Goal: Task Accomplishment & Management: Use online tool/utility

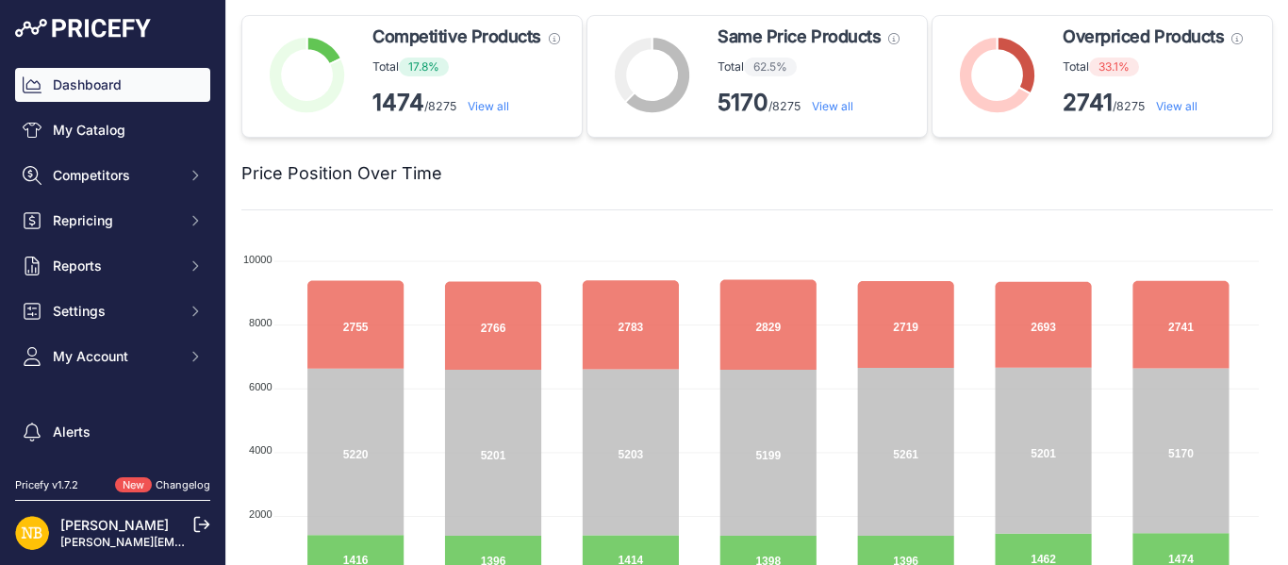
click at [506, 108] on link "View all" at bounding box center [488, 106] width 41 height 14
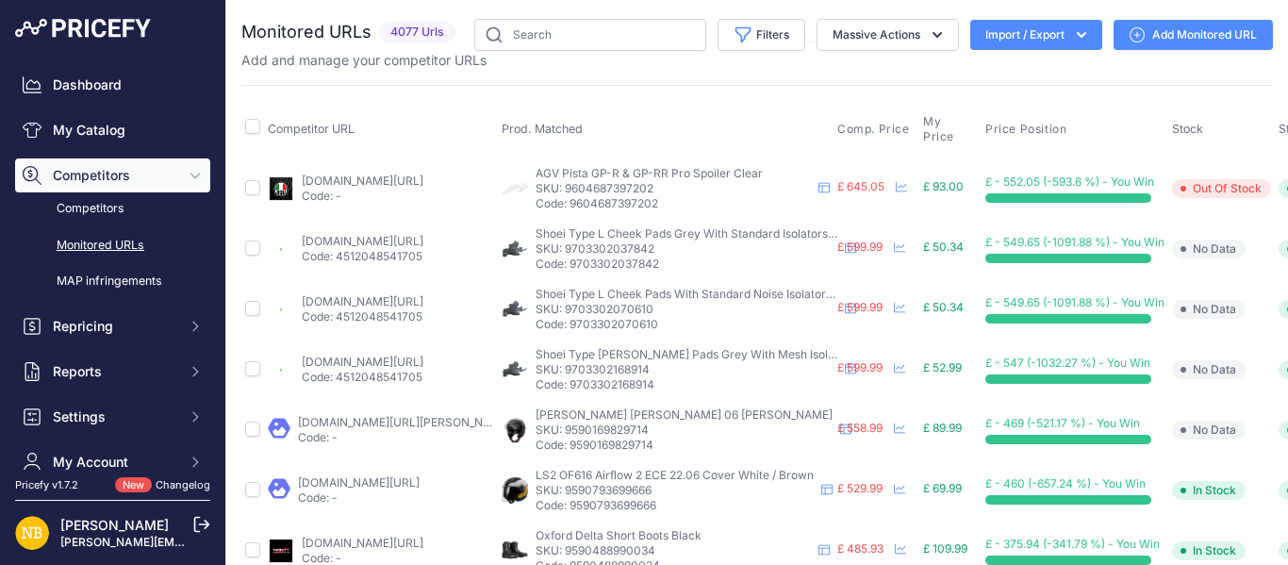
click at [1072, 41] on icon "button" at bounding box center [1081, 34] width 19 height 19
click at [1038, 108] on div "Export" at bounding box center [1034, 108] width 151 height 34
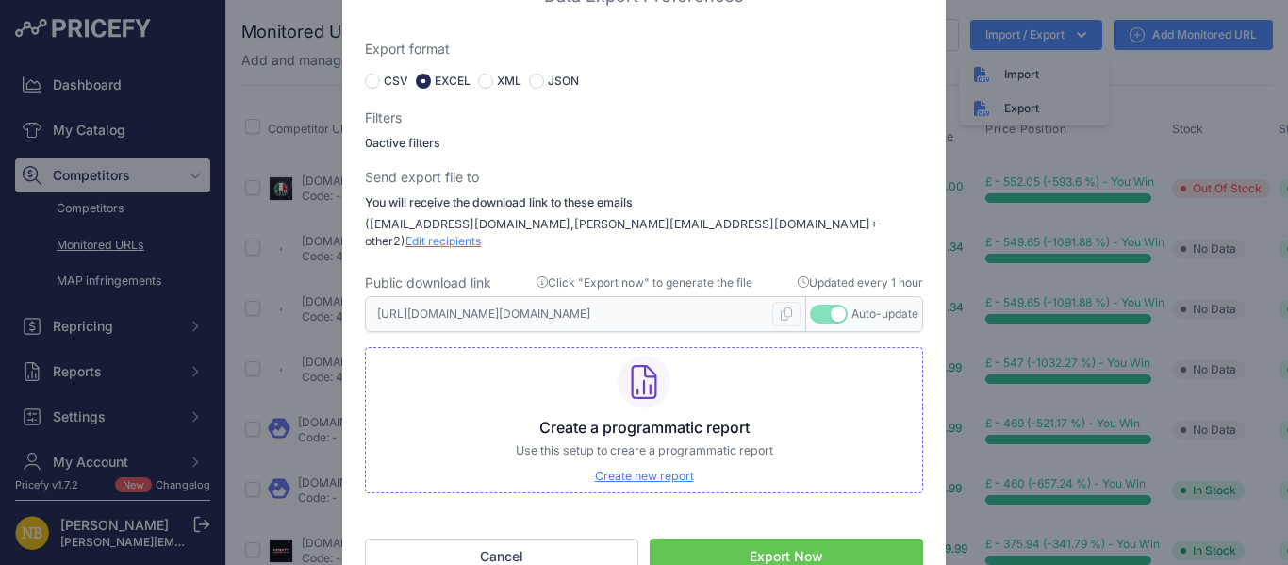
scroll to position [24, 0]
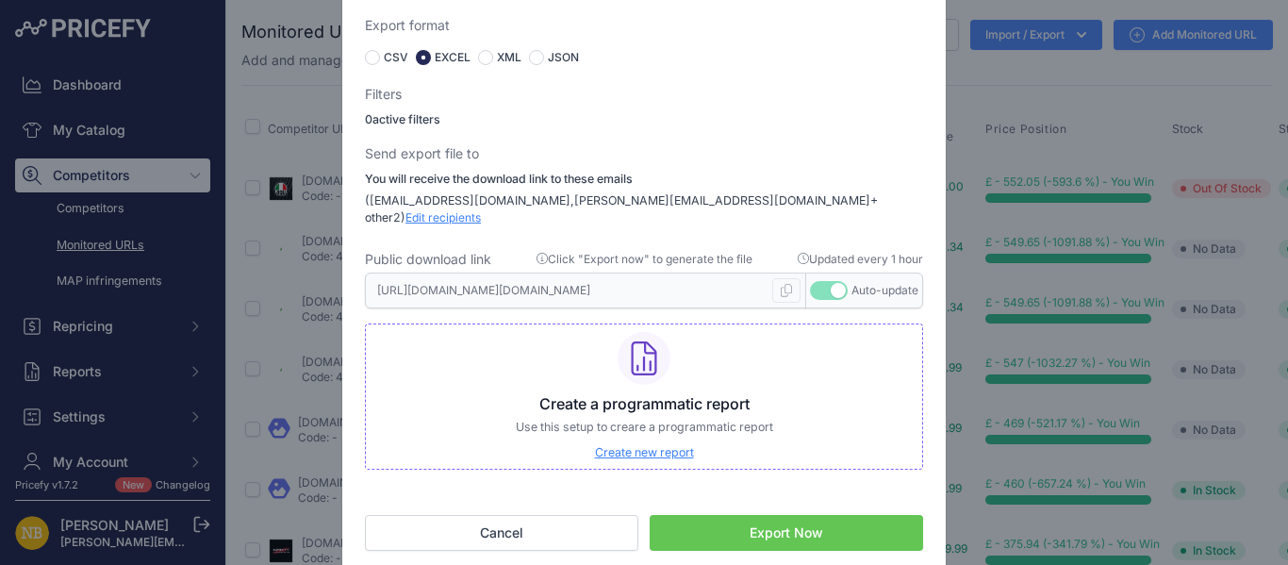
click at [771, 518] on button "Export Now" at bounding box center [786, 533] width 273 height 36
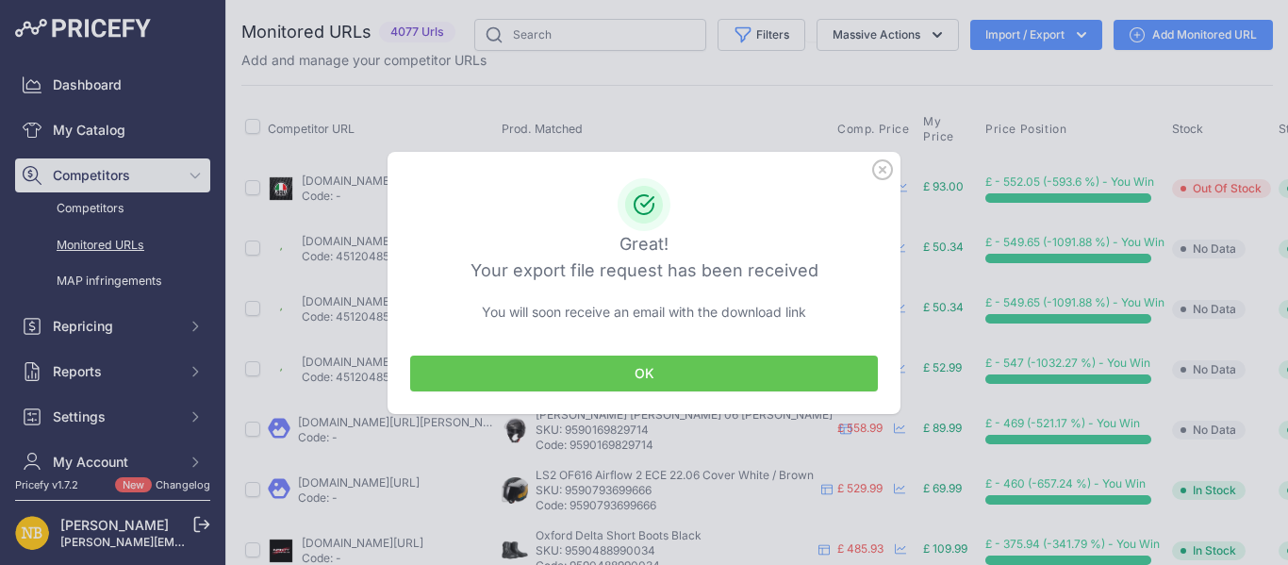
click at [651, 367] on button "OK" at bounding box center [644, 373] width 468 height 36
